Goal: Information Seeking & Learning: Learn about a topic

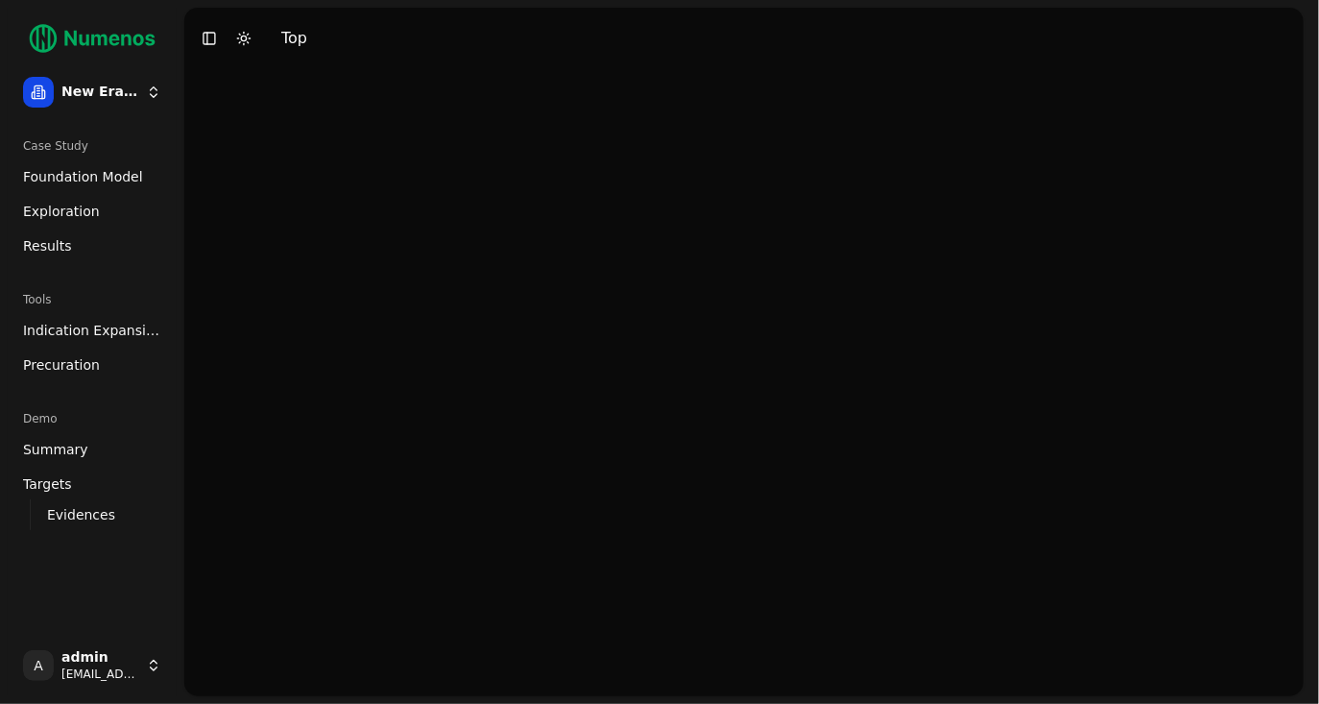
click at [81, 175] on span "Foundation Model" at bounding box center [83, 176] width 120 height 19
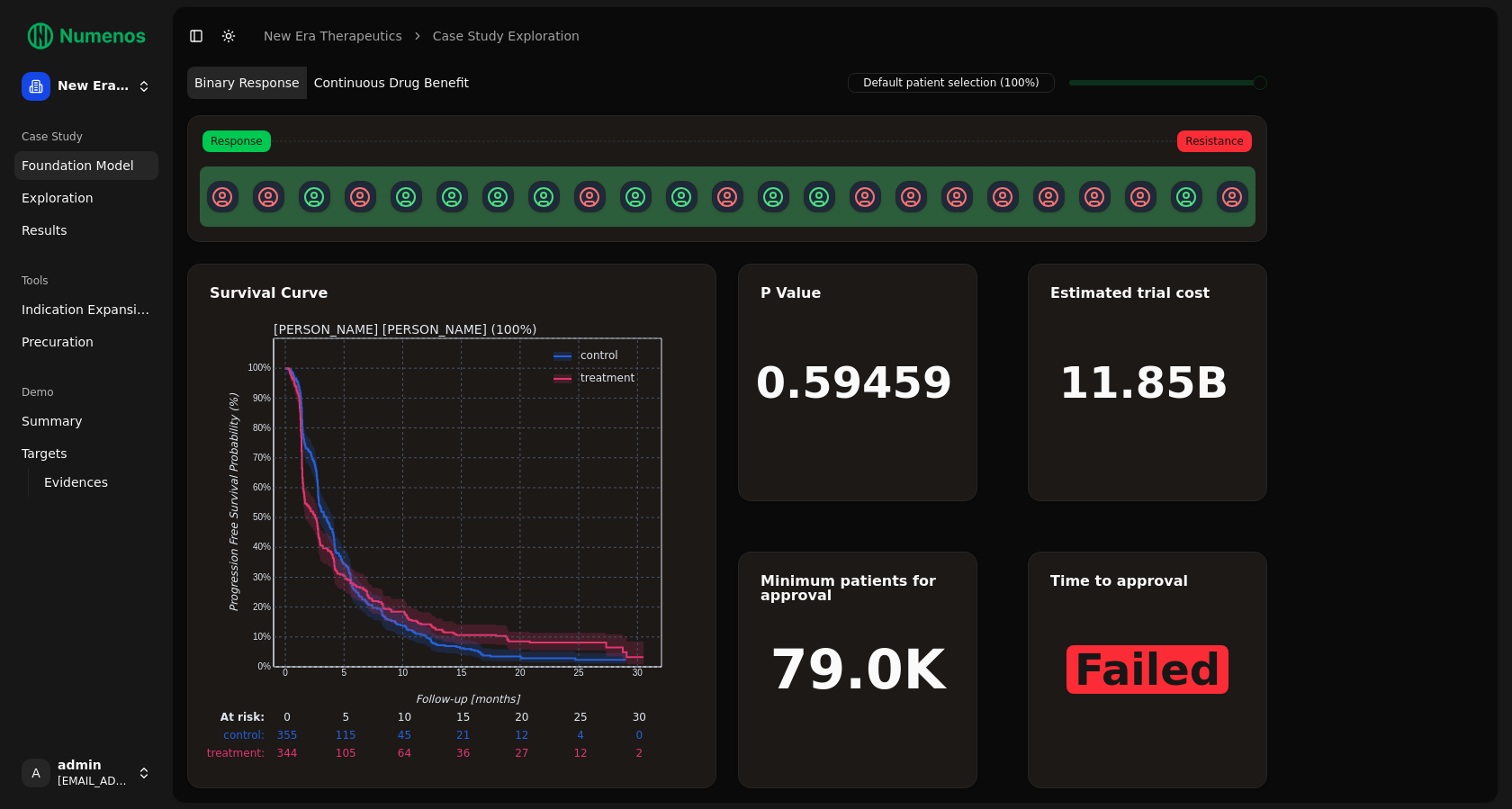
click at [417, 87] on button "Continuous Drug Benefit" at bounding box center [391, 82] width 169 height 33
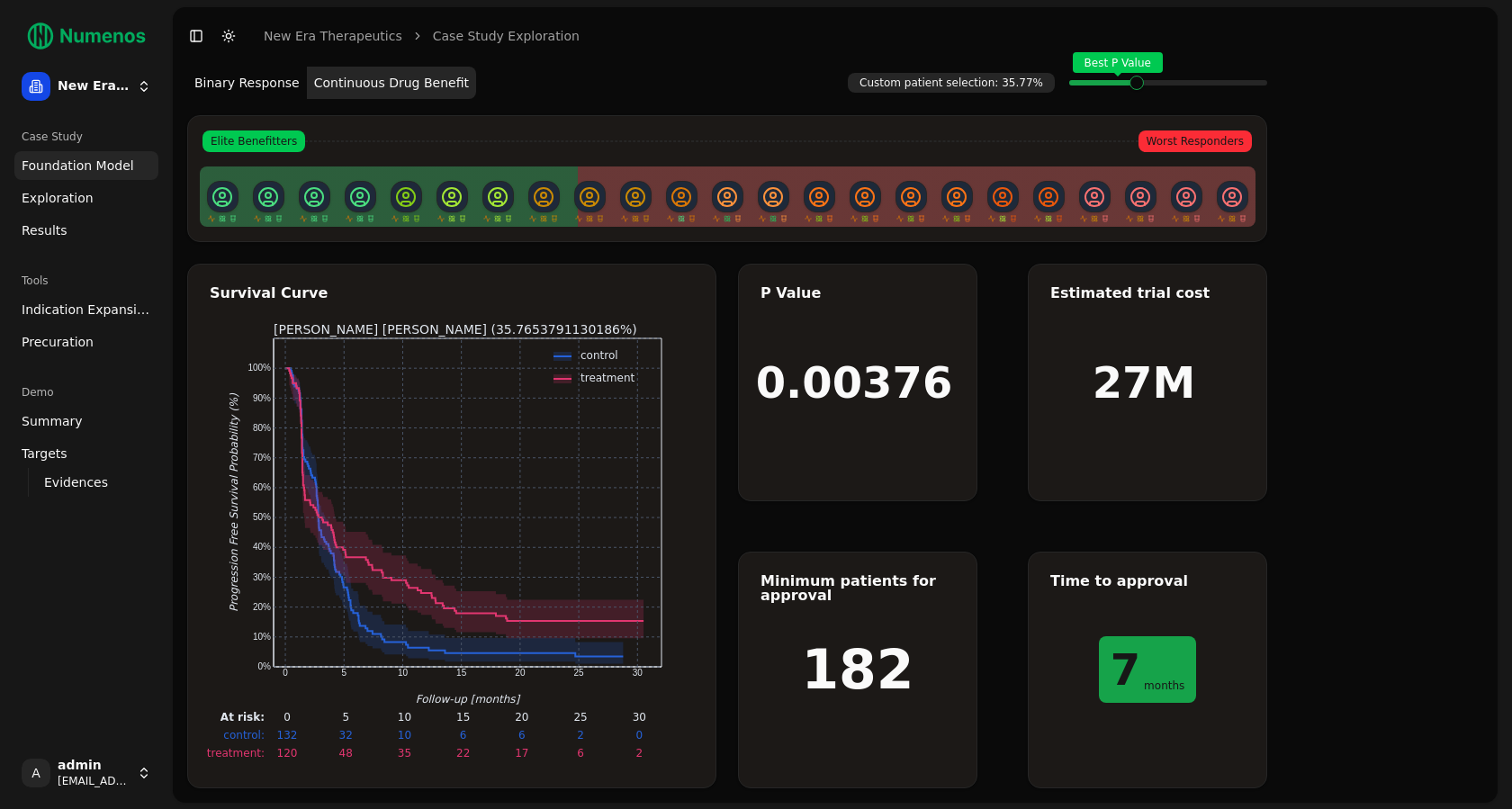
click at [81, 198] on span "Exploration" at bounding box center [57, 198] width 72 height 18
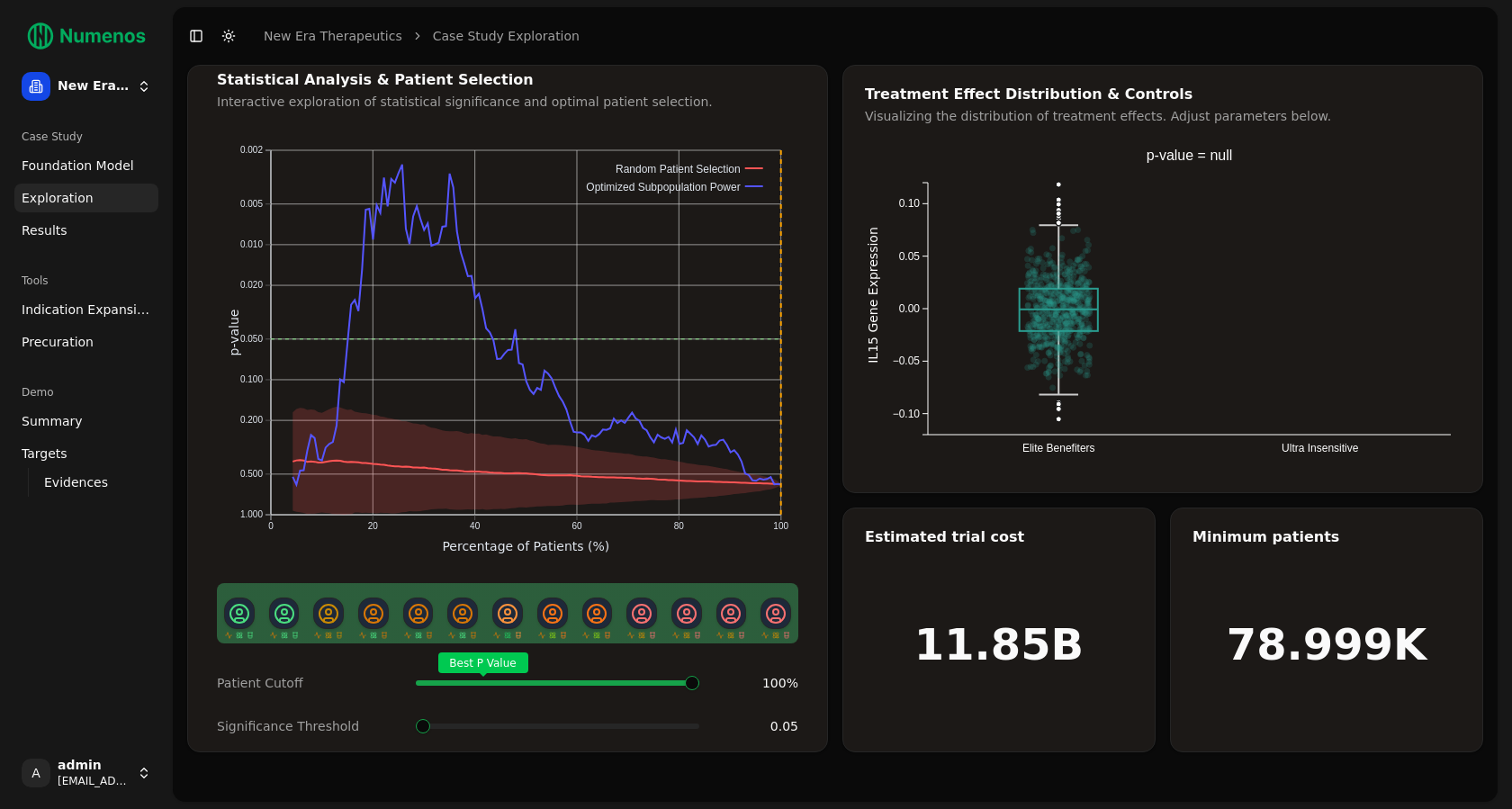
click at [106, 164] on span "Foundation Model" at bounding box center [78, 165] width 112 height 18
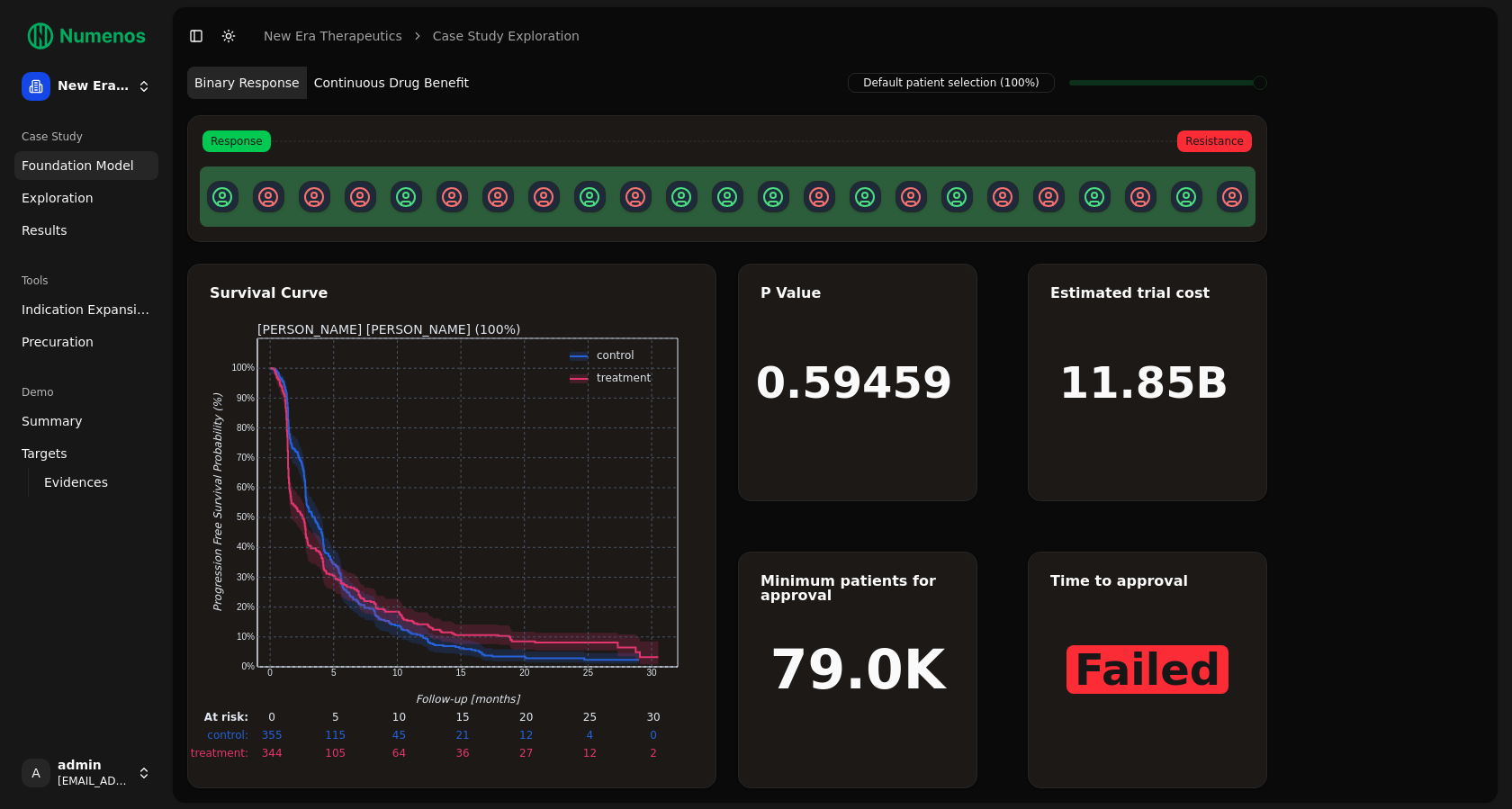
click at [73, 197] on span "Exploration" at bounding box center [57, 198] width 72 height 18
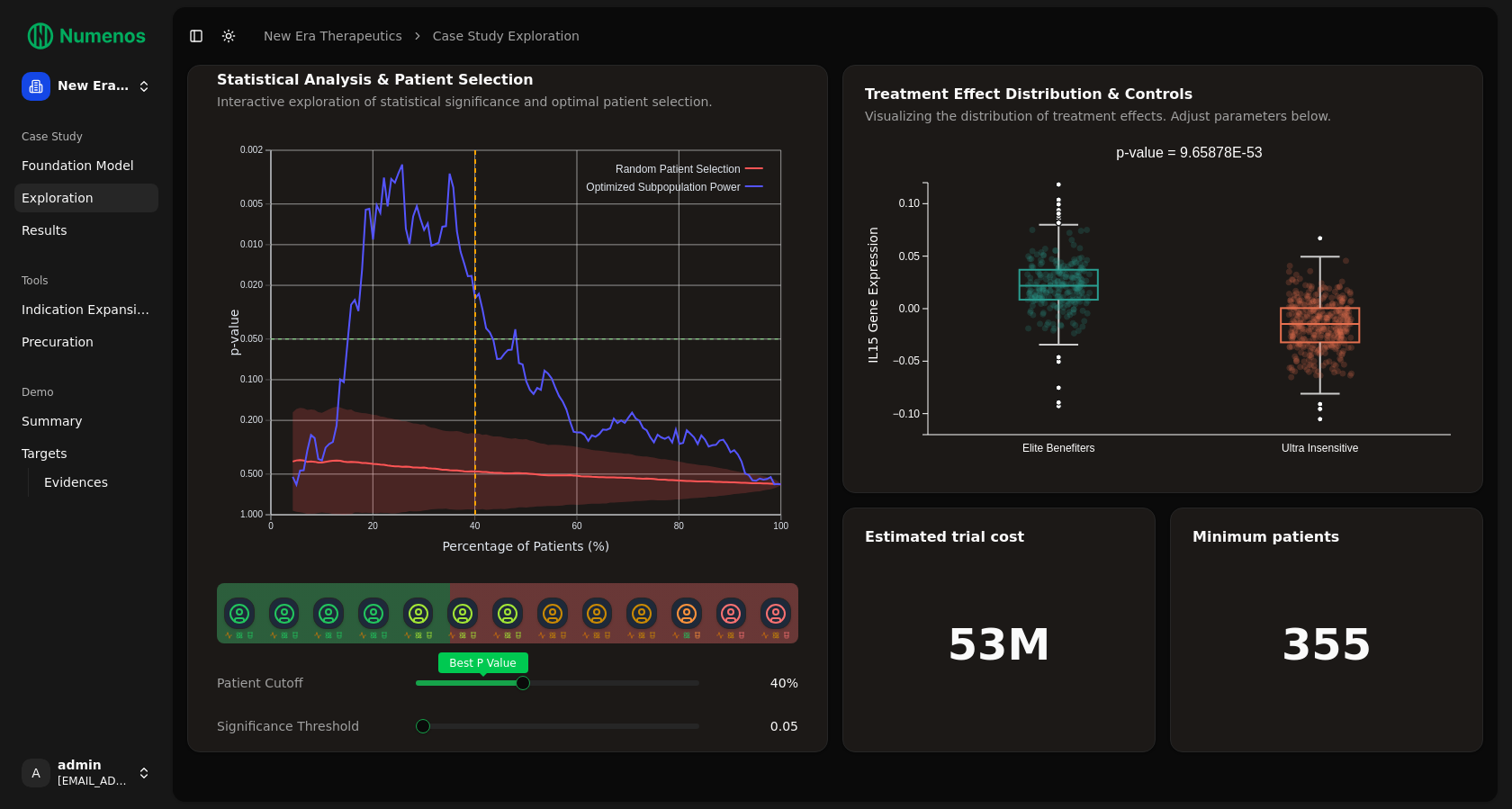
click at [690, 659] on span at bounding box center [691, 683] width 2 height 7
click at [423, 659] on span at bounding box center [422, 726] width 14 height 14
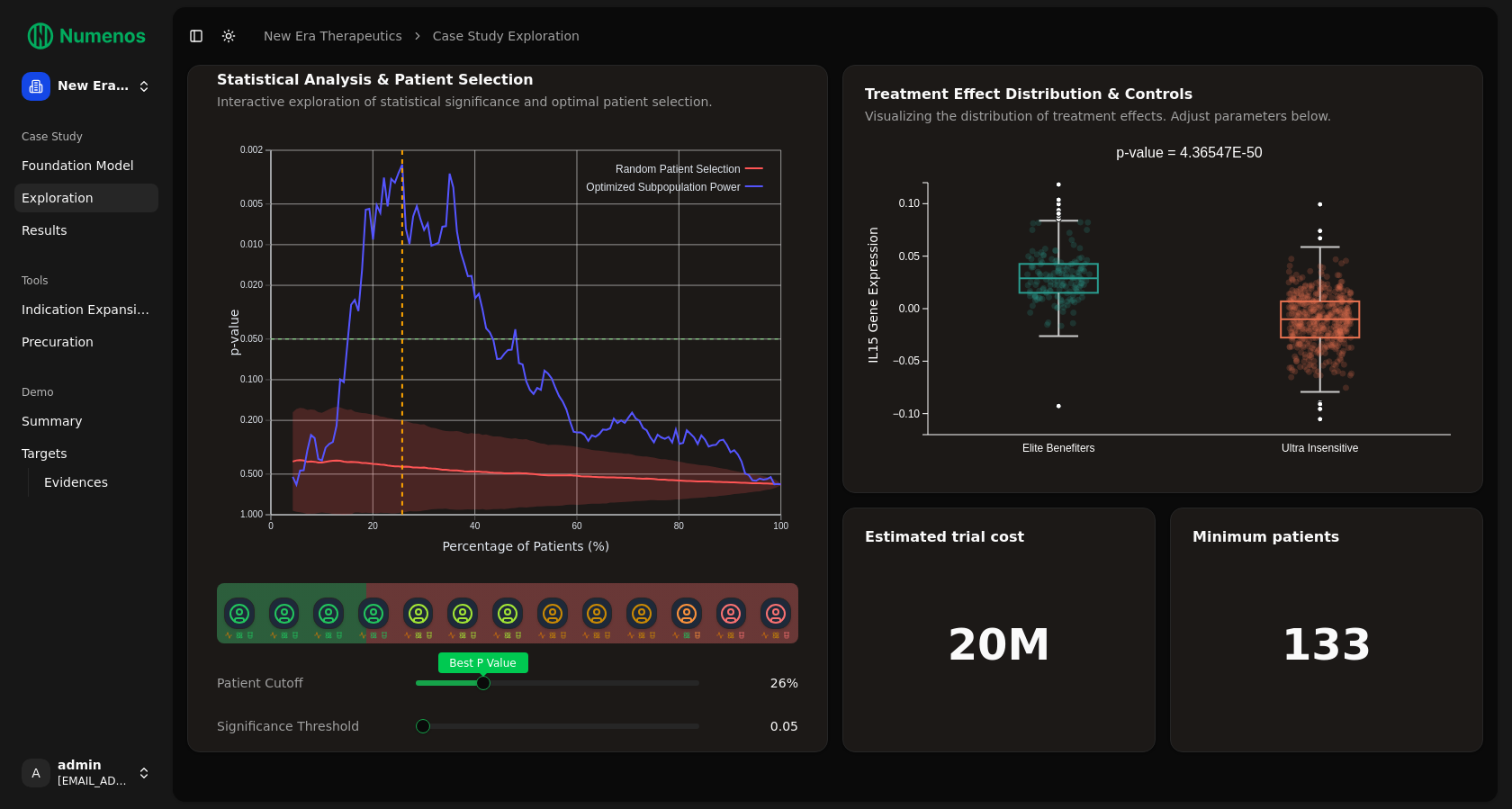
click at [520, 659] on span at bounding box center [521, 683] width 2 height 7
click at [74, 318] on span "Indication Expansion" at bounding box center [86, 309] width 129 height 18
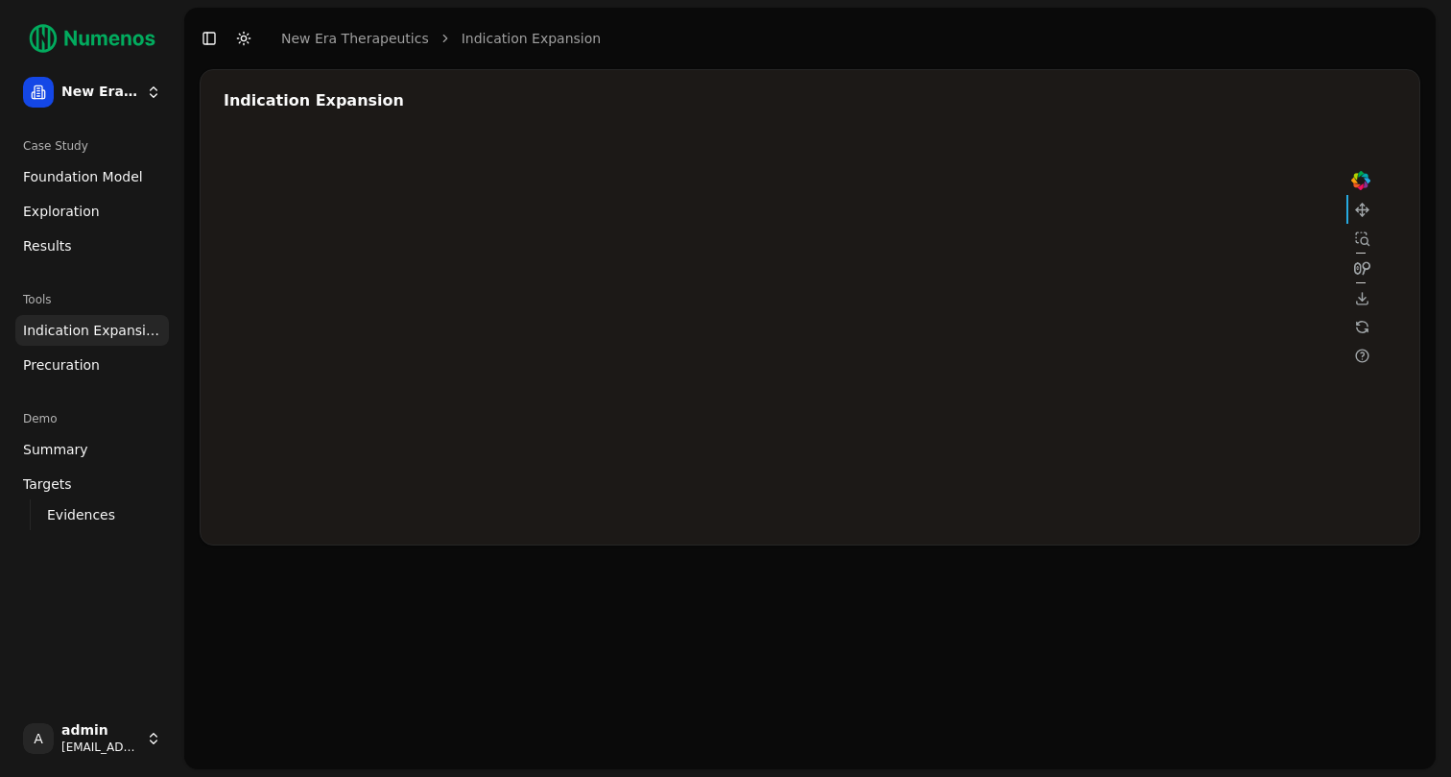
click at [1177, 246] on div at bounding box center [800, 329] width 1152 height 384
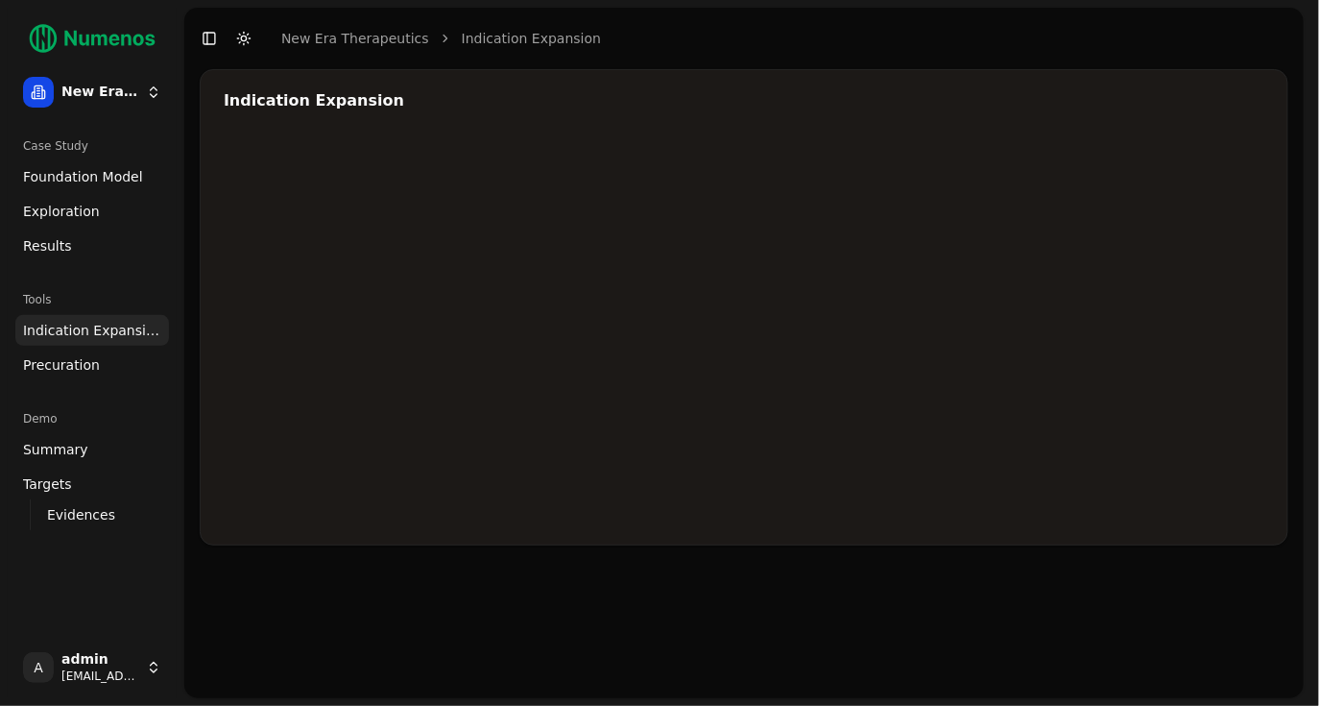
click at [1024, 302] on div at bounding box center [800, 329] width 1152 height 384
click at [1041, 309] on div at bounding box center [800, 329] width 1152 height 384
click at [1170, 247] on div at bounding box center [800, 329] width 1152 height 384
click at [905, 325] on div at bounding box center [800, 329] width 1152 height 384
